Goal: Task Accomplishment & Management: Manage account settings

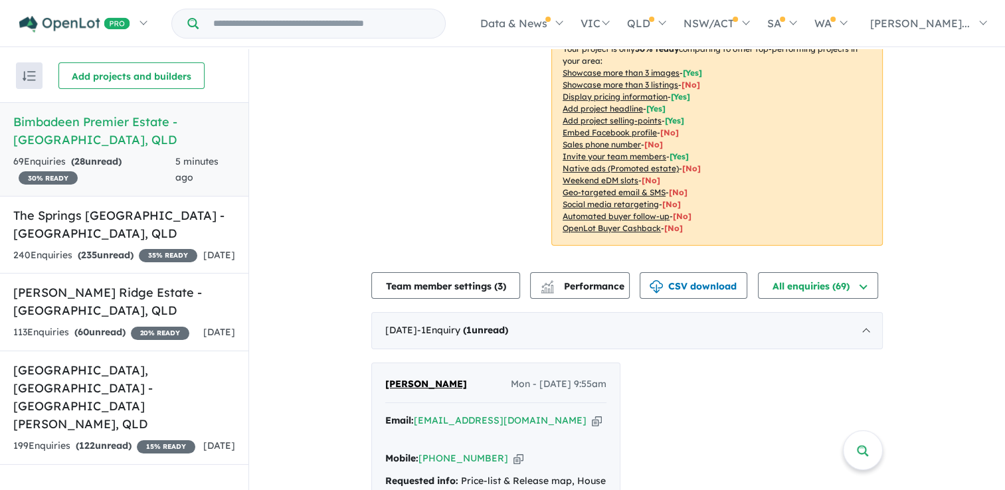
scroll to position [465, 0]
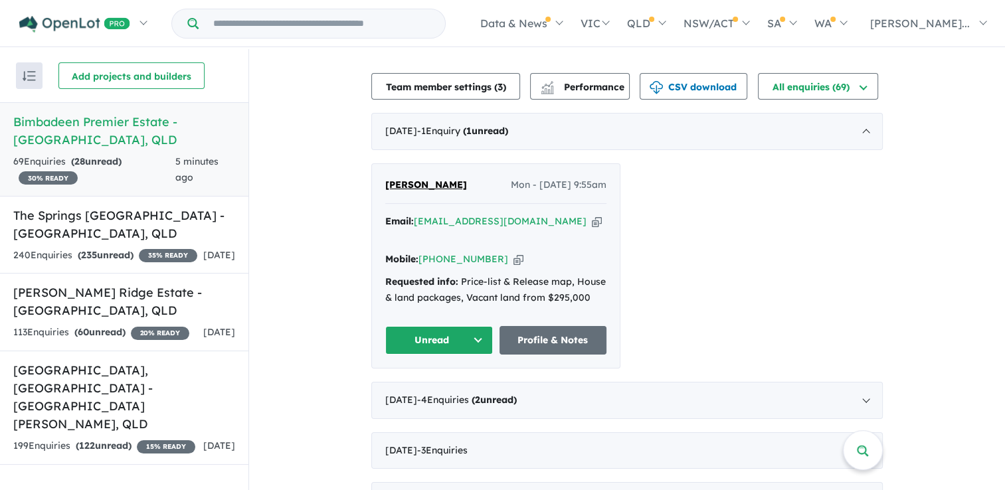
click at [440, 326] on button "Unread" at bounding box center [439, 340] width 108 height 29
click at [426, 387] on button "Assigned" at bounding box center [444, 402] width 116 height 31
click at [462, 215] on a%20Bimbadeen%20Premier%20Estate%20-%20St%20Helens"] "[EMAIL_ADDRESS][DOMAIN_NAME]" at bounding box center [500, 221] width 173 height 12
click at [404, 179] on span "[PERSON_NAME]" at bounding box center [426, 185] width 82 height 12
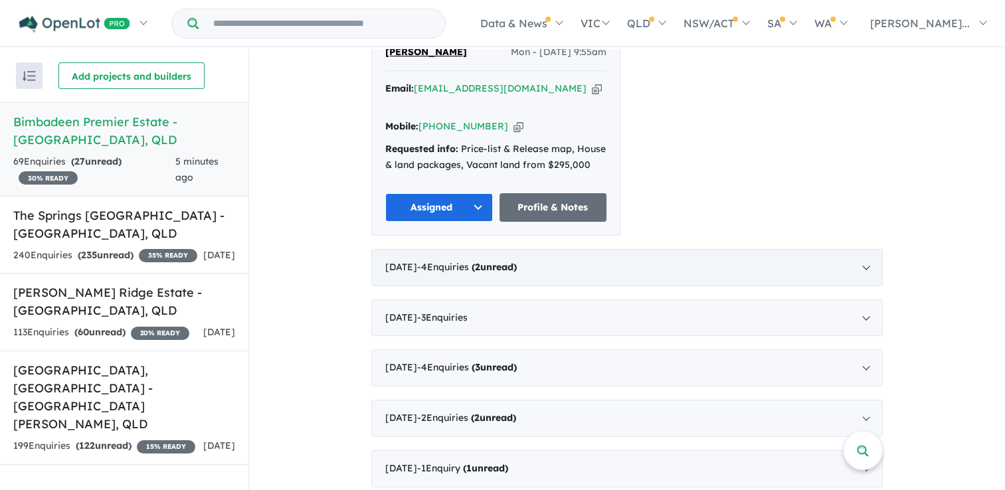
click at [578, 249] on div "[DATE] - 4 Enquir ies ( 2 unread)" at bounding box center [626, 267] width 511 height 37
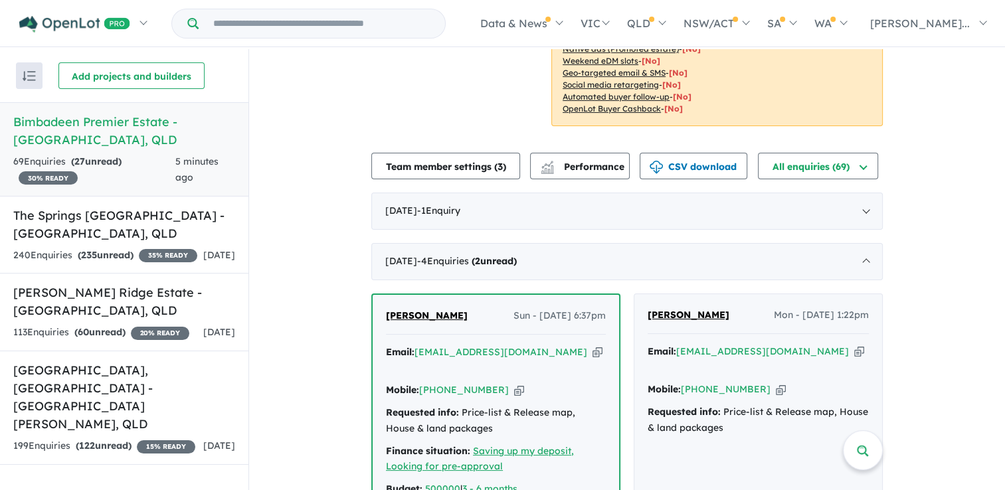
scroll to position [518, 0]
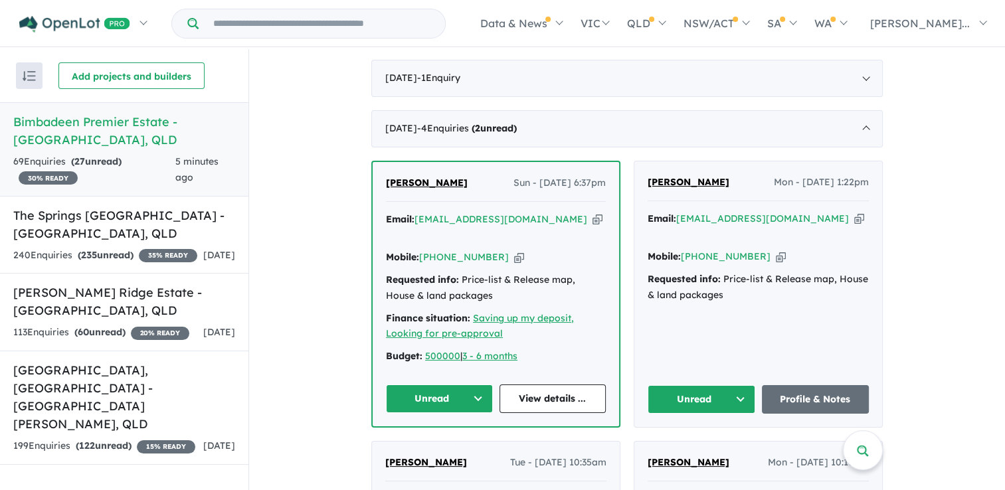
click at [458, 384] on button "Unread" at bounding box center [439, 398] width 107 height 29
click at [436, 445] on button "Assigned" at bounding box center [444, 460] width 116 height 31
click at [592, 212] on icon "button" at bounding box center [597, 219] width 10 height 14
drag, startPoint x: 497, startPoint y: 224, endPoint x: 491, endPoint y: 244, distance: 21.0
click at [514, 250] on icon "button" at bounding box center [519, 257] width 10 height 14
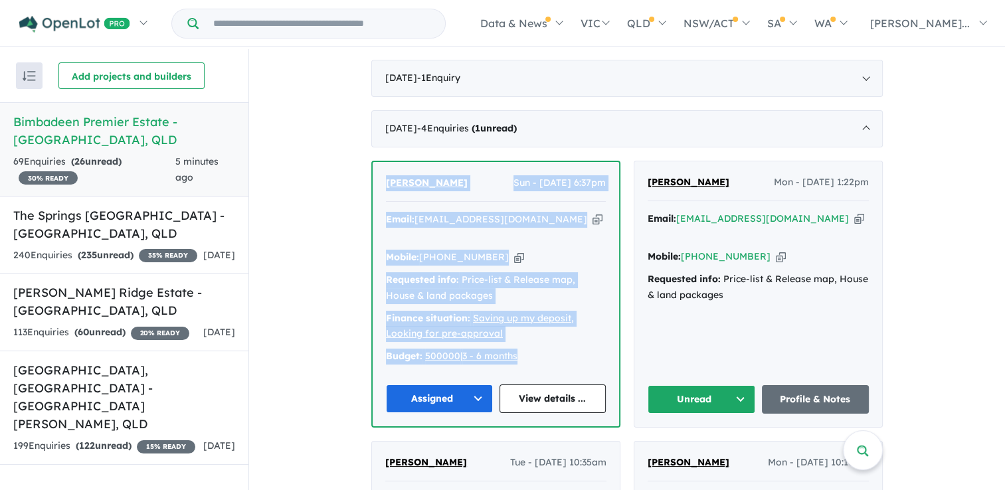
drag, startPoint x: 536, startPoint y: 317, endPoint x: 366, endPoint y: 161, distance: 230.7
copy div "[PERSON_NAME] Sun - [DATE] 6:37pm Email: [EMAIL_ADDRESS][DOMAIN_NAME] Copied! M…"
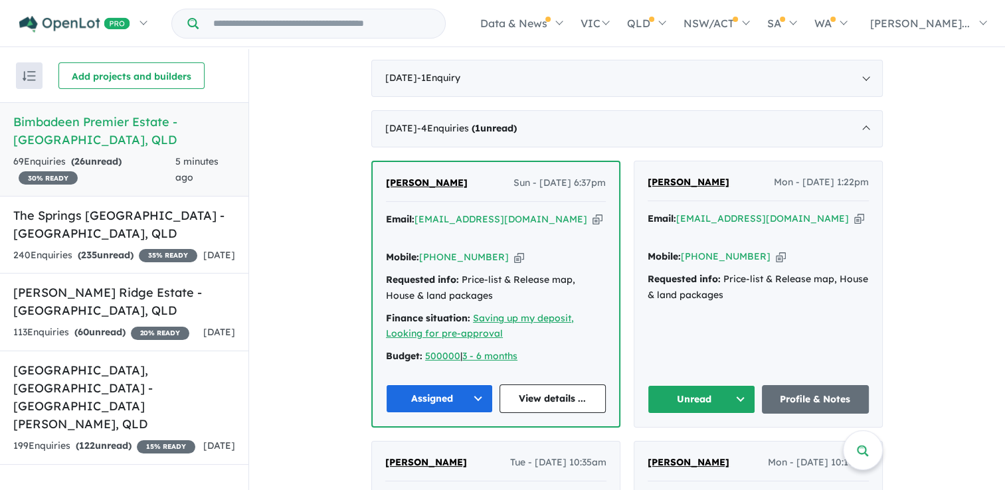
click at [752, 281] on div "[PERSON_NAME] Mon - [DATE] 1:22pm Email: [EMAIL_ADDRESS][DOMAIN_NAME] Copied! M…" at bounding box center [758, 294] width 248 height 266
click at [854, 212] on icon "button" at bounding box center [859, 219] width 10 height 14
click at [715, 385] on button "Unread" at bounding box center [701, 399] width 108 height 29
click at [693, 446] on button "Assigned" at bounding box center [706, 461] width 116 height 31
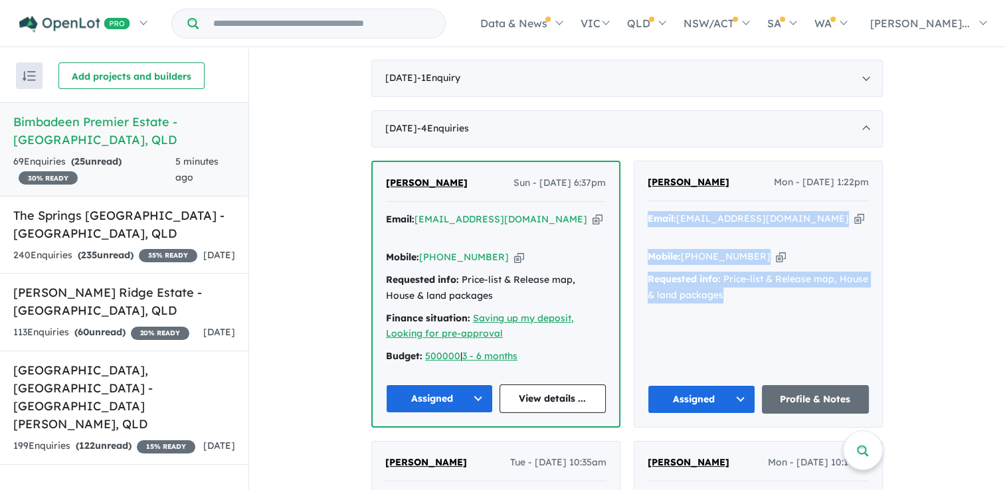
drag, startPoint x: 736, startPoint y: 260, endPoint x: 645, endPoint y: 200, distance: 108.3
click at [647, 211] on div "Email: [EMAIL_ADDRESS][DOMAIN_NAME] Copied! Mobile: [PHONE_NUMBER] Copied! Requ…" at bounding box center [757, 260] width 221 height 99
copy div "Email: [EMAIL_ADDRESS][DOMAIN_NAME] Copied! Mobile: [PHONE_NUMBER] Copied! Requ…"
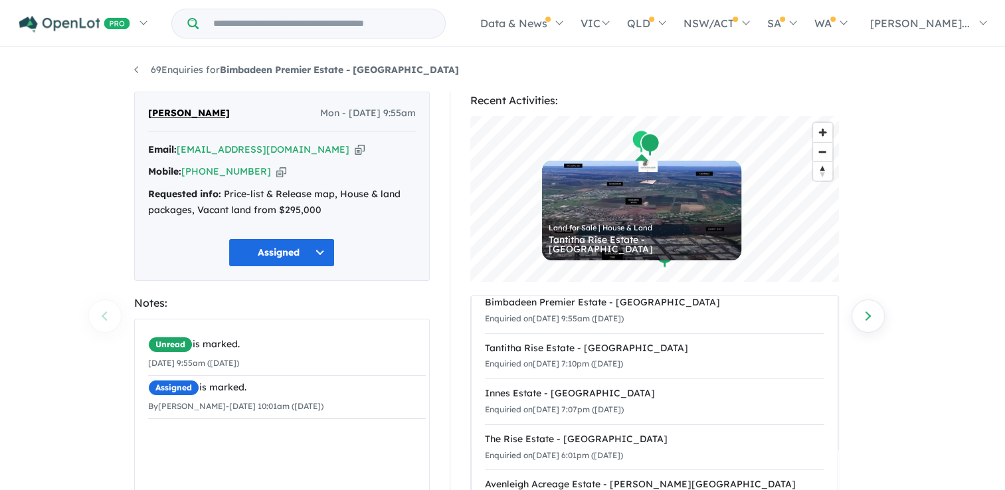
click at [355, 151] on icon "button" at bounding box center [360, 150] width 10 height 14
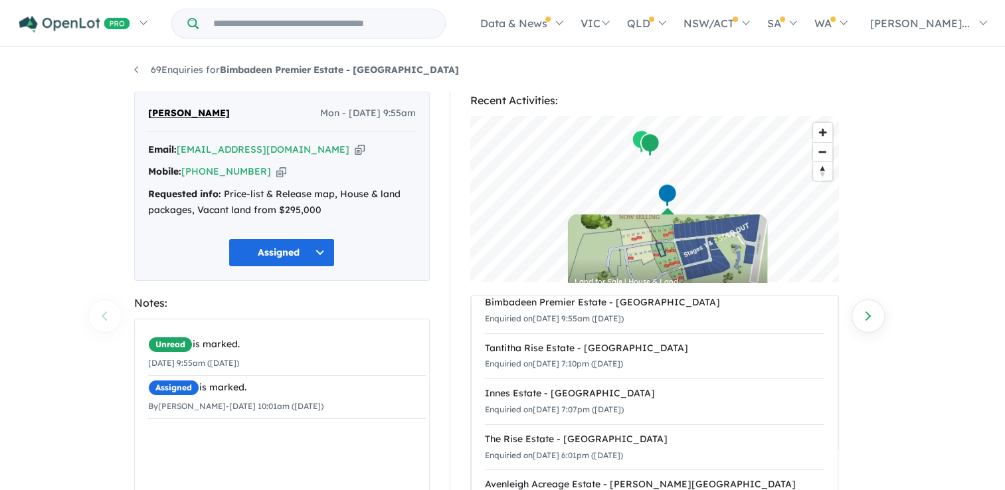
click at [276, 173] on icon "button" at bounding box center [281, 172] width 10 height 14
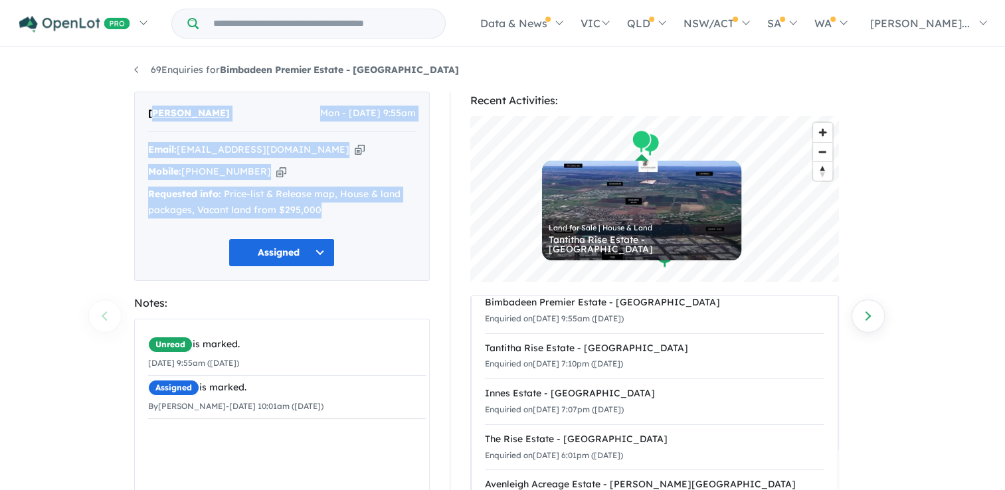
drag, startPoint x: 335, startPoint y: 211, endPoint x: 151, endPoint y: 110, distance: 209.5
click at [151, 110] on div "Brenden Staal Mon - 01/09/2025, 9:55am Email: brendenstaal@hotmail.com Copied! …" at bounding box center [281, 186] width 295 height 189
copy div "renden Staal Mon - 01/09/2025, 9:55am Email: brendenstaal@hotmail.com Copied! M…"
